Goal: Task Accomplishment & Management: Complete application form

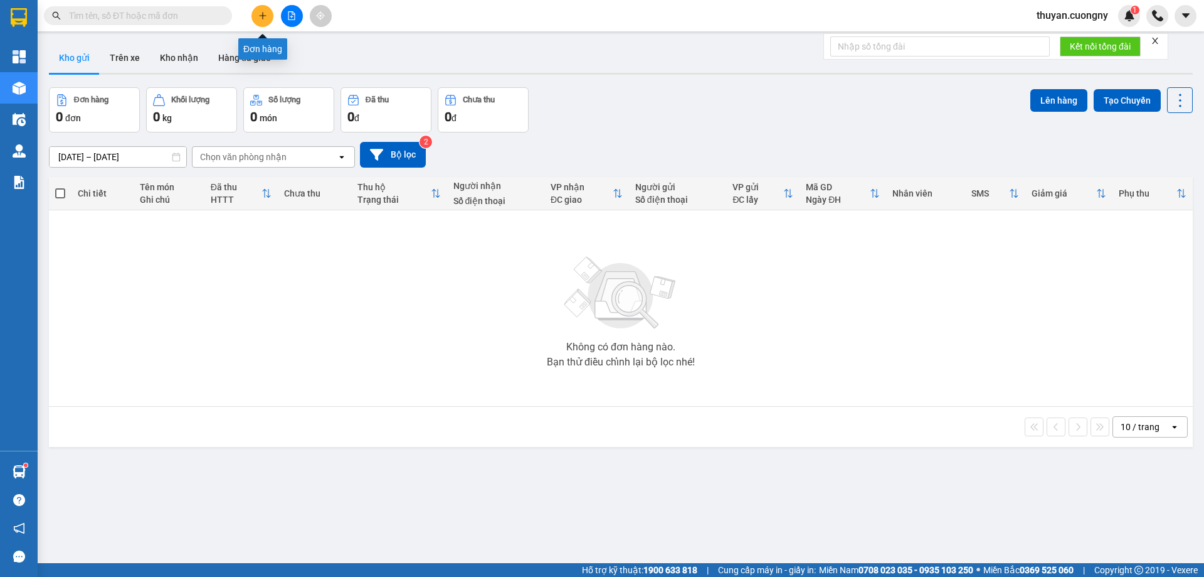
click at [261, 13] on icon "plus" at bounding box center [262, 15] width 9 height 9
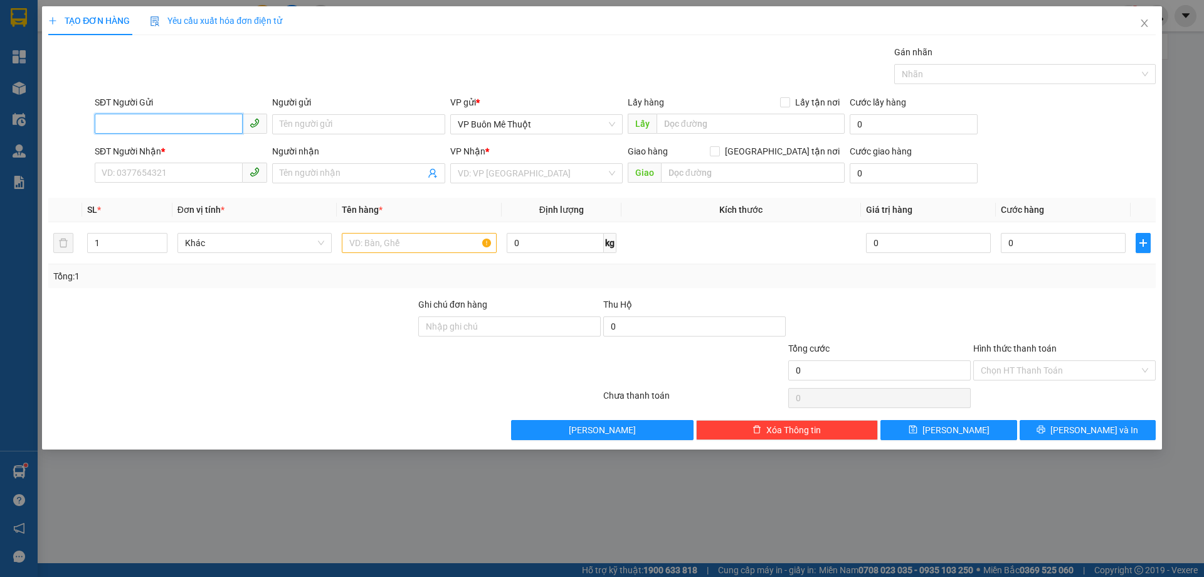
click at [191, 122] on input "SĐT Người Gửi" at bounding box center [169, 124] width 148 height 20
type input "0843218218"
click at [221, 153] on body "Kết quả tìm kiếm ( 0 ) Bộ lọc No Data thuyan.cuongny 1 Tổng Quan Kho hàng mới Đ…" at bounding box center [602, 288] width 1204 height 577
click at [191, 121] on input "0843218218" at bounding box center [169, 124] width 148 height 20
click at [175, 146] on div "0843218218 - Nha Khoa Valis" at bounding box center [180, 149] width 157 height 14
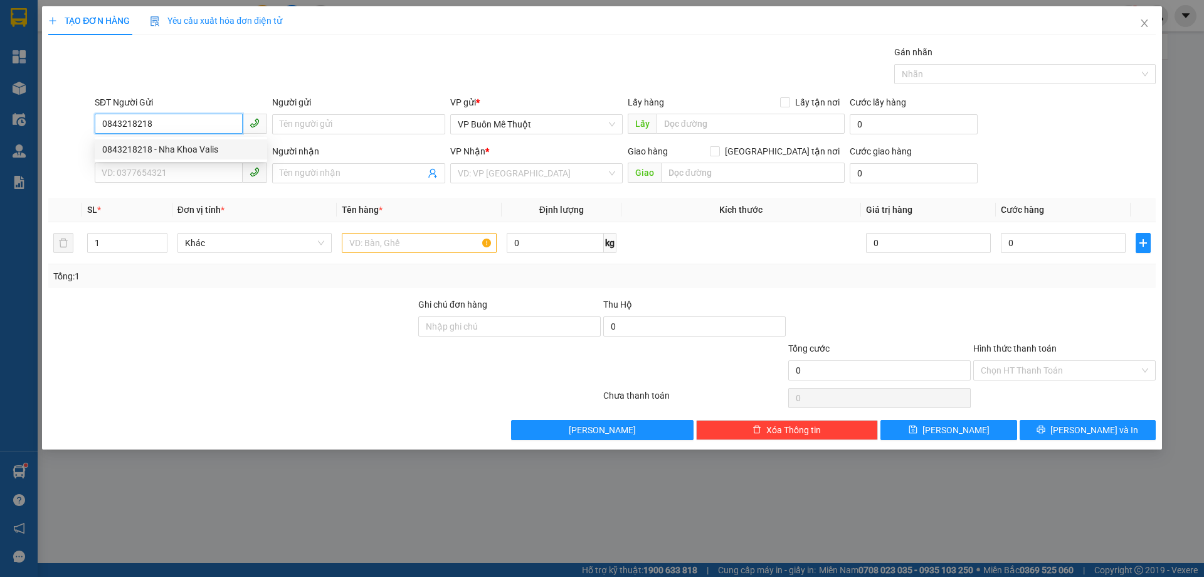
type input "Nha Khoa Valis"
type input "0814044444"
type input "[PERSON_NAME]"
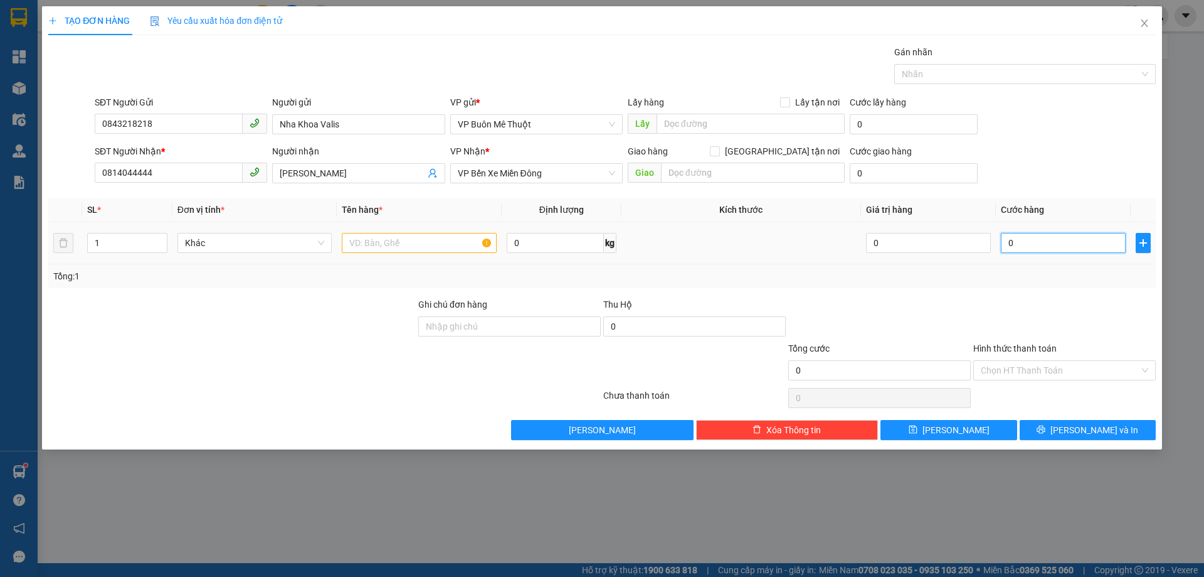
click at [1045, 239] on input "0" at bounding box center [1063, 243] width 125 height 20
type input "3"
type input "30"
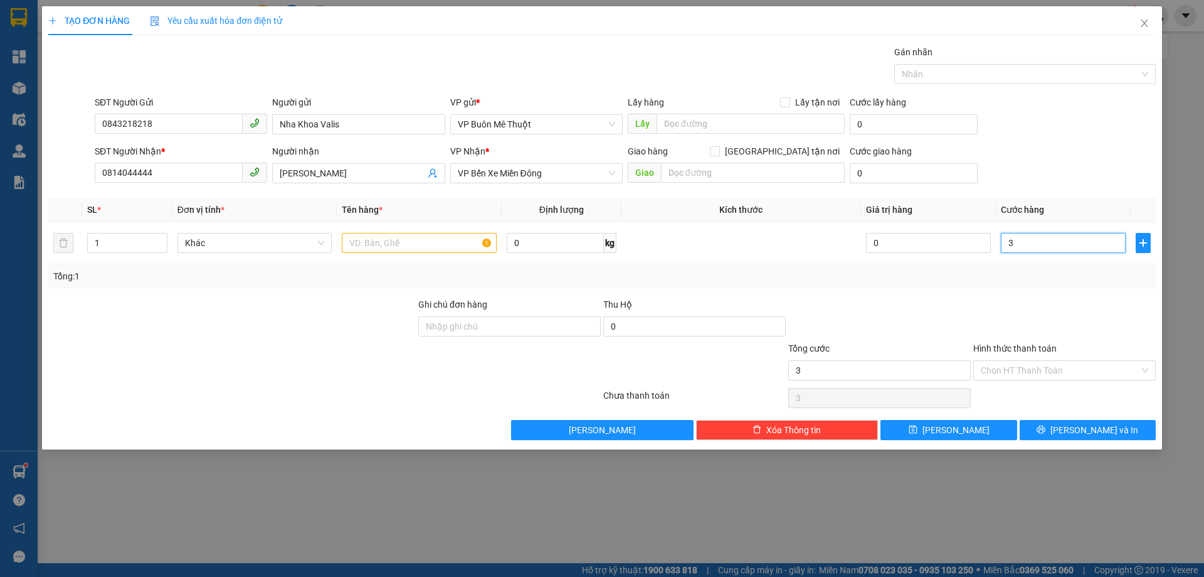
type input "30"
type input "300"
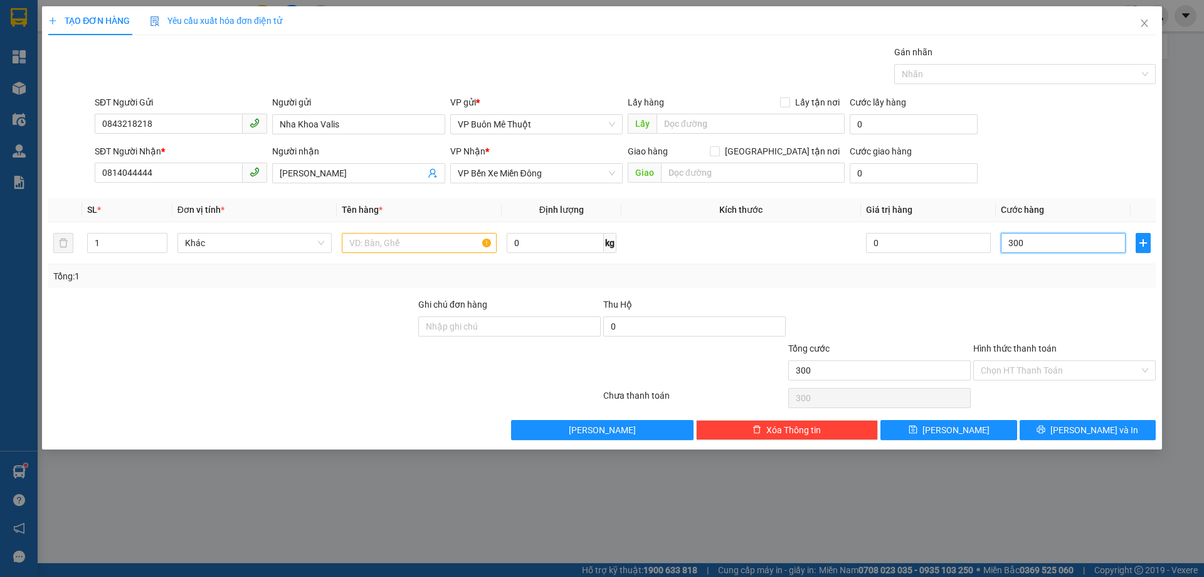
type input "3.000"
type input "30.000"
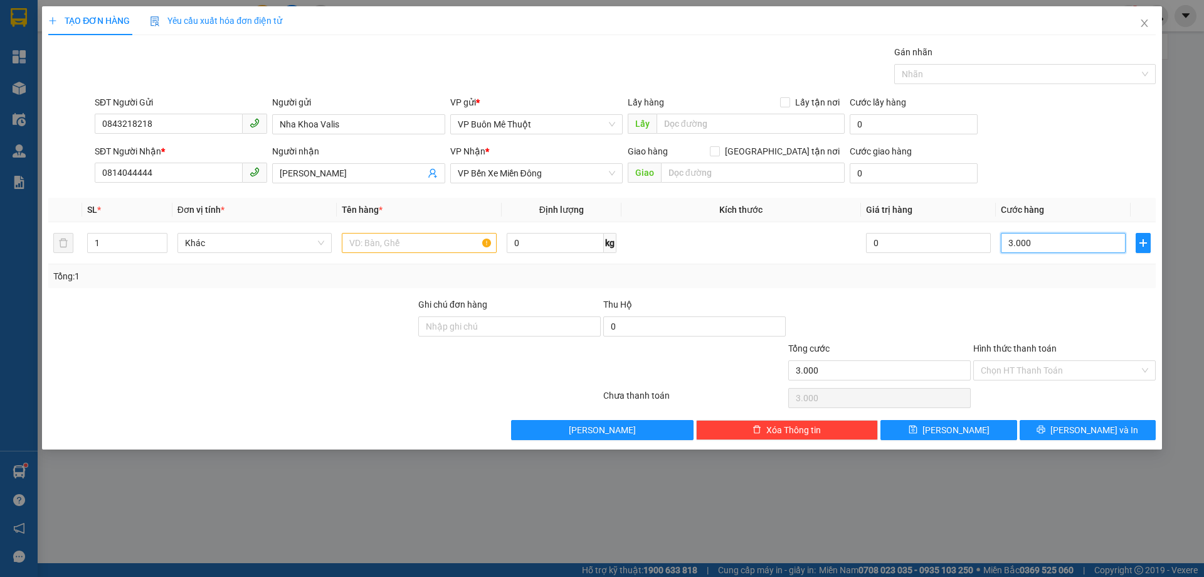
type input "30.000"
click at [1068, 163] on div "SĐT Người Nhận * 0814044444 Người nhận C Hương VP Nhận * VP Bến Xe Miền Đông Gi…" at bounding box center [625, 166] width 1066 height 44
click at [1024, 373] on input "Hình thức thanh toán" at bounding box center [1060, 370] width 159 height 19
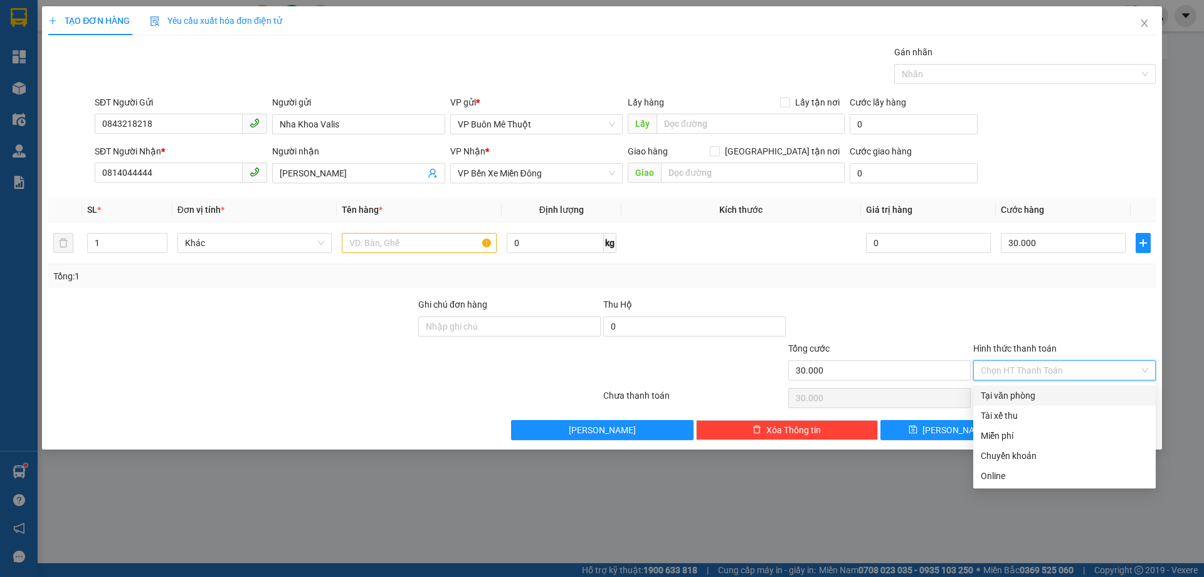
click at [1023, 393] on div "Tại văn phòng" at bounding box center [1065, 395] width 168 height 14
type input "0"
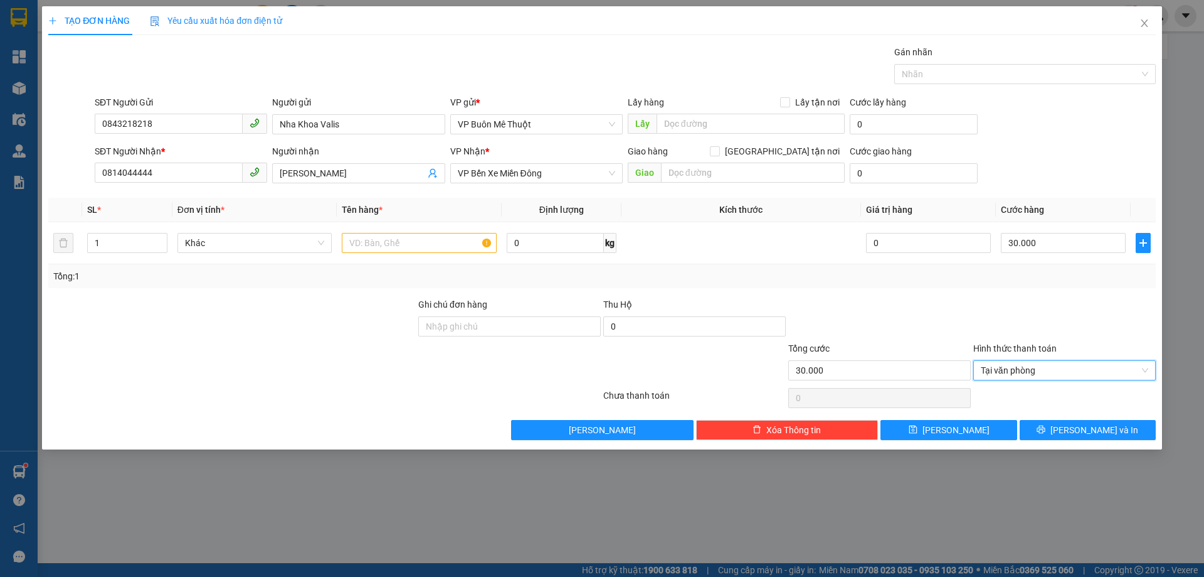
click at [1042, 323] on div at bounding box center [1064, 319] width 185 height 44
click at [403, 250] on input "text" at bounding box center [419, 243] width 155 height 20
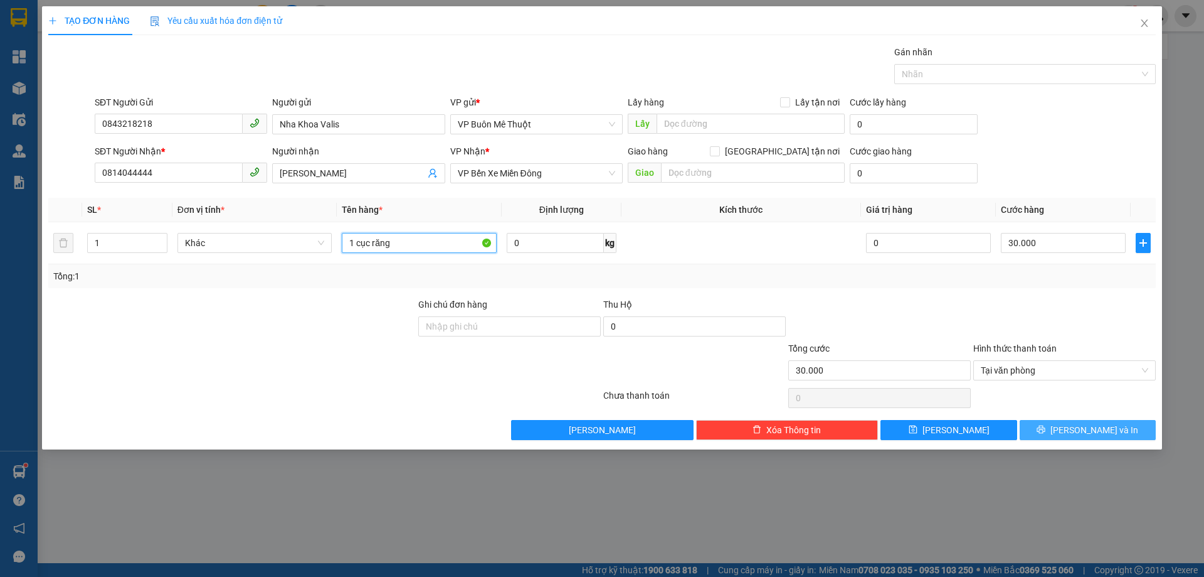
type input "1 cục răng"
click at [1095, 432] on span "[PERSON_NAME] và In" at bounding box center [1095, 430] width 88 height 14
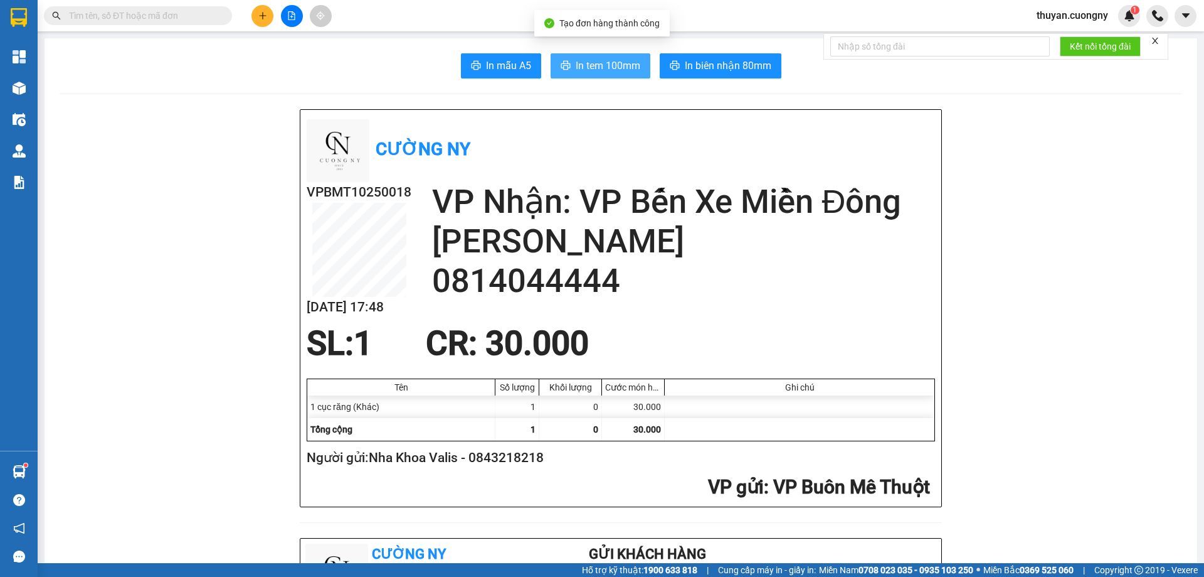
click at [605, 70] on span "In tem 100mm" at bounding box center [608, 66] width 65 height 16
click at [399, 27] on div "Kết quả tìm kiếm ( 0 ) Bộ lọc No Data thuyan.cuongny 1" at bounding box center [602, 15] width 1204 height 31
